Goal: Information Seeking & Learning: Learn about a topic

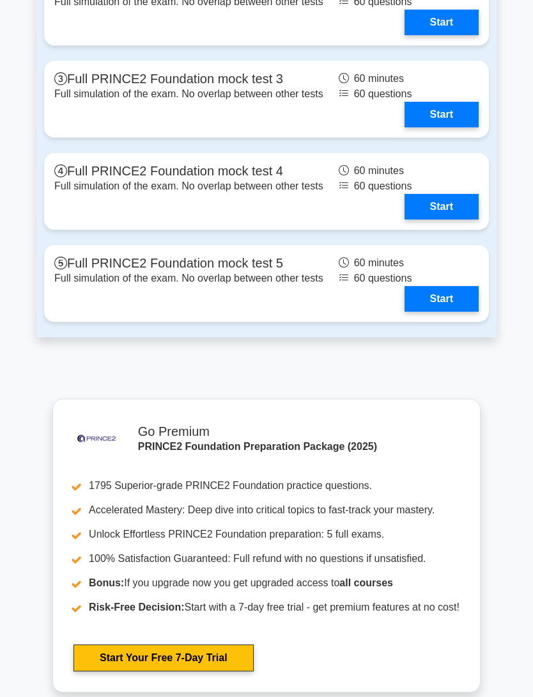
scroll to position [2355, 0]
click at [456, 312] on link "Start" at bounding box center [442, 299] width 74 height 26
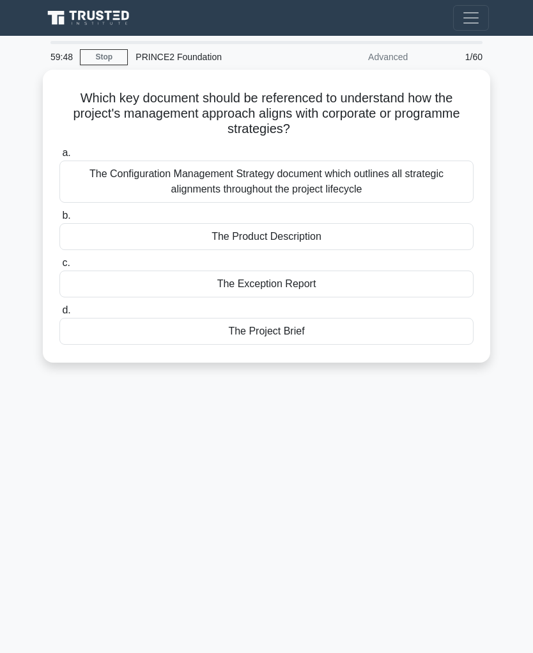
click at [127, 240] on div "The Product Description" at bounding box center [266, 236] width 415 height 27
click at [59, 220] on input "b. The Product Description" at bounding box center [59, 216] width 0 height 8
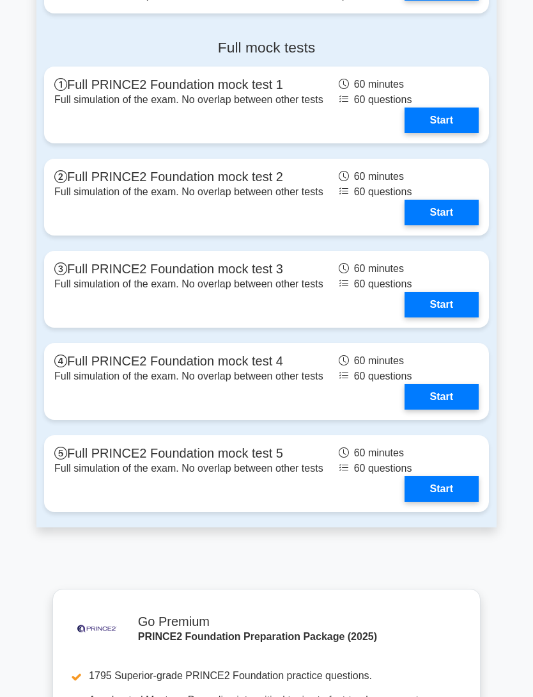
scroll to position [2165, 0]
click at [448, 372] on div "Full mock tests Full PRINCE2 Foundation mock test 1 Full simulation of the exam…" at bounding box center [266, 278] width 461 height 498
click at [445, 225] on link "Start" at bounding box center [442, 213] width 74 height 26
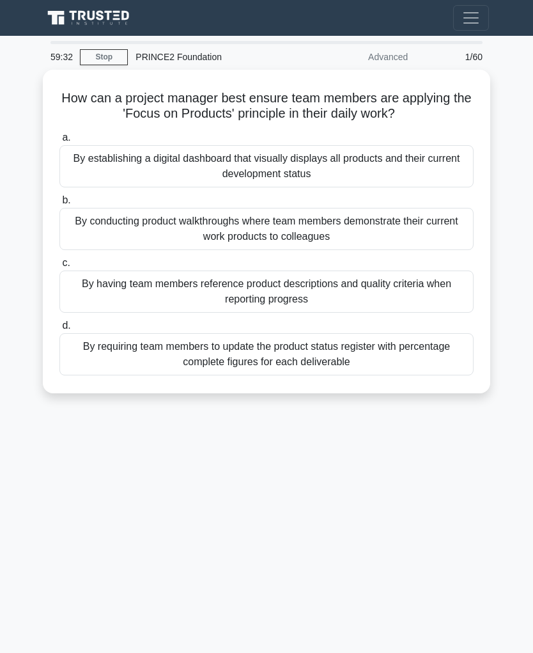
click at [81, 226] on div "By conducting product walkthroughs where team members demonstrate their current…" at bounding box center [266, 229] width 415 height 42
click at [59, 205] on input "b. By conducting product walkthroughs where team members demonstrate their curr…" at bounding box center [59, 200] width 0 height 8
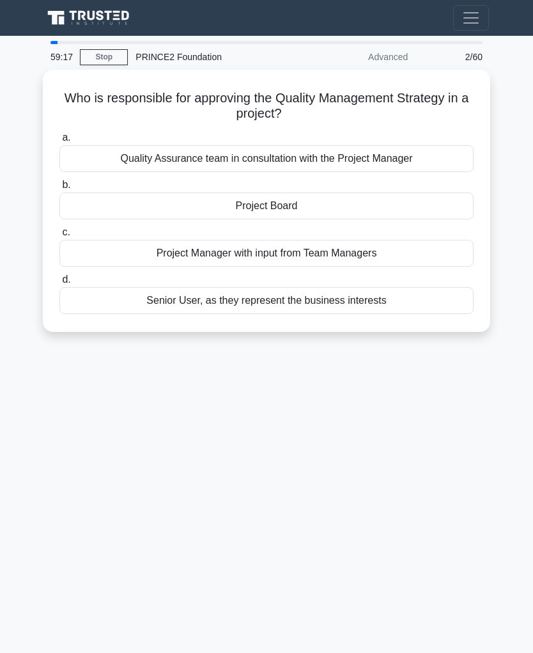
click at [86, 244] on div "Project Manager with input from Team Managers" at bounding box center [266, 253] width 415 height 27
click at [59, 237] on input "c. Project Manager with input from Team Managers" at bounding box center [59, 232] width 0 height 8
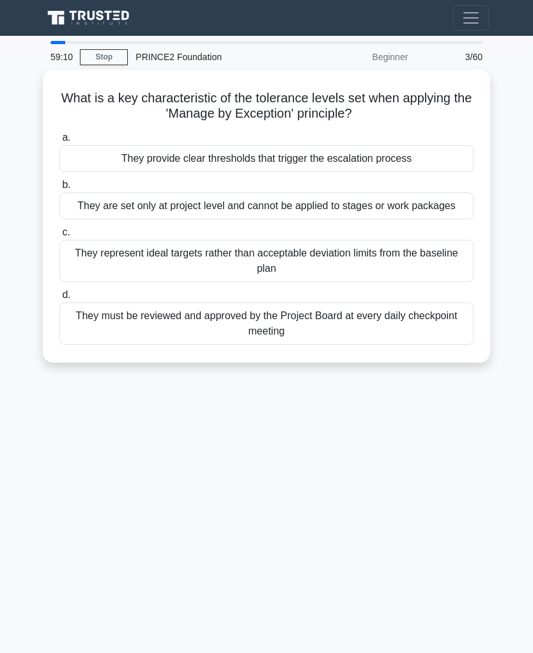
click at [375, 56] on div "Beginner" at bounding box center [360, 57] width 112 height 26
click at [77, 275] on div "They represent ideal targets rather than acceptable deviation limits from the b…" at bounding box center [266, 261] width 415 height 42
click at [59, 237] on input "c. They represent ideal targets rather than acceptable deviation limits from th…" at bounding box center [59, 232] width 0 height 8
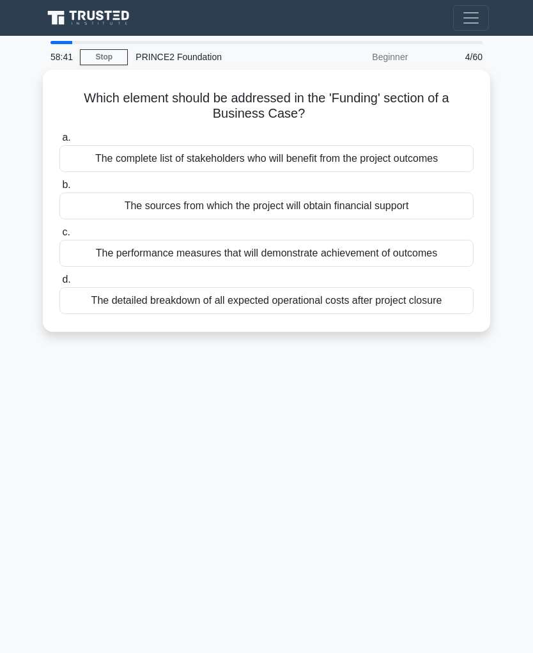
click at [89, 200] on div "The sources from which the project will obtain financial support" at bounding box center [266, 206] width 415 height 27
click at [59, 189] on input "b. The sources from which the project will obtain financial support" at bounding box center [59, 185] width 0 height 8
